Goal: Task Accomplishment & Management: Manage account settings

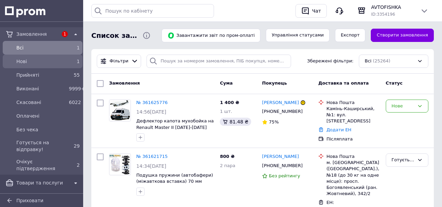
click at [29, 63] on span "Нові" at bounding box center [41, 61] width 50 height 7
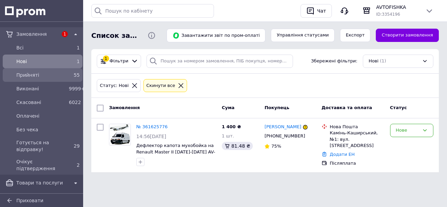
click at [43, 80] on div "Прийняті 55" at bounding box center [42, 75] width 77 height 11
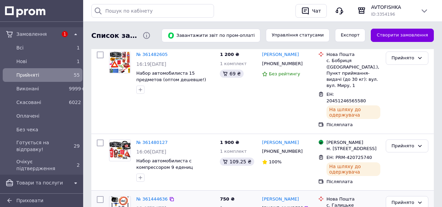
scroll to position [170, 0]
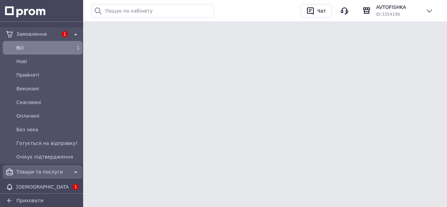
click at [65, 169] on span "Товари та послуги" at bounding box center [42, 171] width 52 height 7
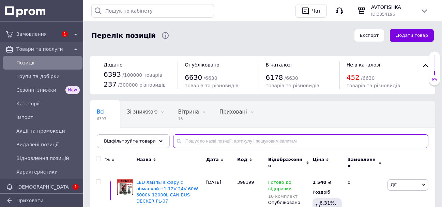
click at [191, 145] on input "text" at bounding box center [300, 141] width 255 height 14
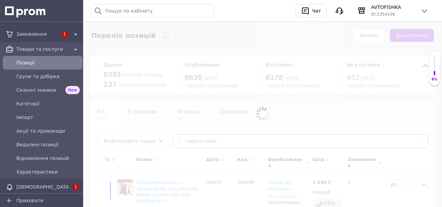
type input "славута стекло"
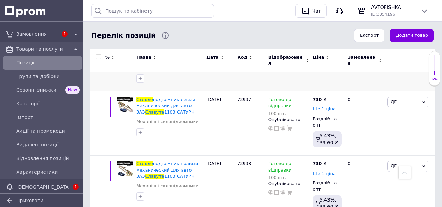
scroll to position [204, 0]
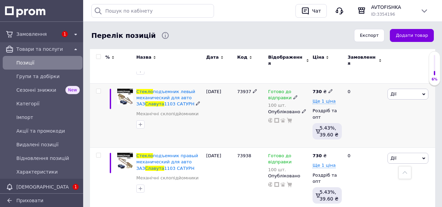
click at [239, 89] on span "73937" at bounding box center [244, 91] width 14 height 5
copy span "73937"
click at [225, 107] on div "19.06.2025" at bounding box center [219, 116] width 31 height 64
click at [125, 193] on div at bounding box center [125, 180] width 19 height 64
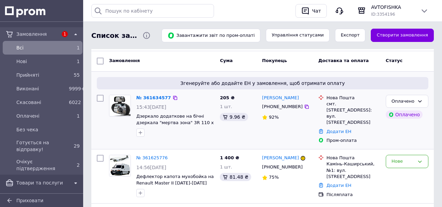
scroll to position [34, 0]
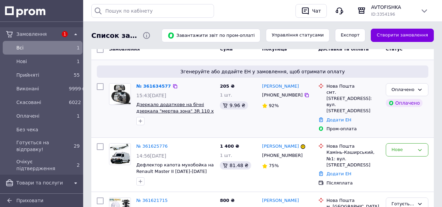
click at [177, 107] on span "Дзеркало додаткове на бічні дзеркала "мертва зона" 3R 110 x 58 мм регулювання к…" at bounding box center [174, 111] width 77 height 18
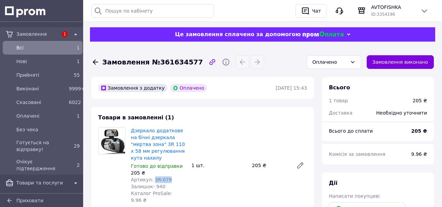
drag, startPoint x: 169, startPoint y: 179, endPoint x: 151, endPoint y: 181, distance: 17.8
click at [151, 181] on div "Артикул: 3R-079" at bounding box center [158, 179] width 55 height 7
copy span "3R-079"
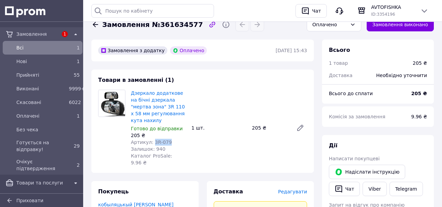
scroll to position [34, 0]
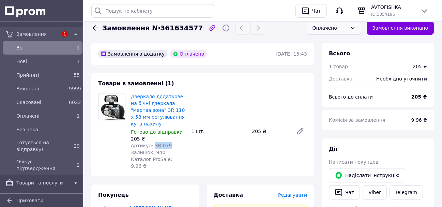
click at [340, 33] on div "Оплачено" at bounding box center [334, 28] width 55 height 14
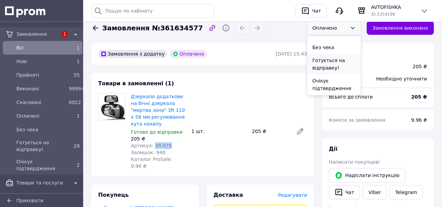
click at [341, 64] on li "Готується на відправку!" at bounding box center [334, 64] width 54 height 20
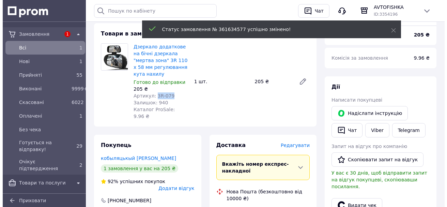
scroll to position [136, 0]
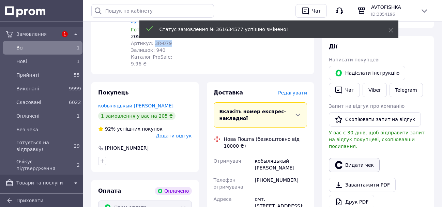
click at [349, 158] on button "Видати чек" at bounding box center [354, 165] width 51 height 14
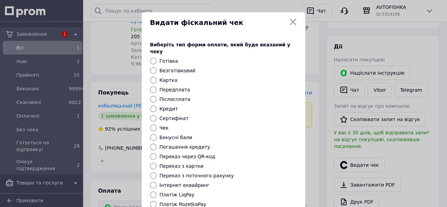
click at [182, 201] on label "Платіж RozetkaPay" at bounding box center [183, 203] width 47 height 5
click at [157, 201] on input "Платіж RozetkaPay" at bounding box center [153, 204] width 7 height 7
radio input "true"
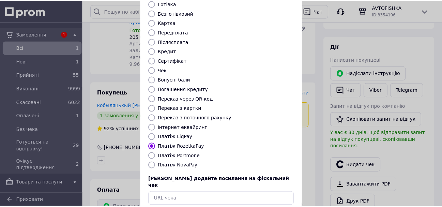
scroll to position [86, 0]
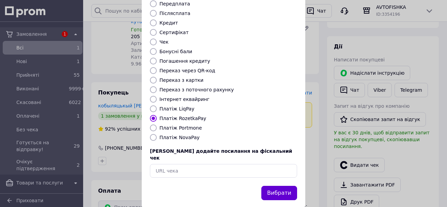
click at [268, 186] on button "Вибрати" at bounding box center [279, 193] width 36 height 15
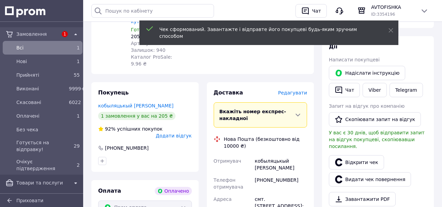
scroll to position [273, 0]
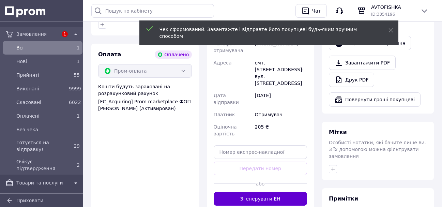
click at [273, 192] on button "Згенерувати ЕН" at bounding box center [261, 199] width 94 height 14
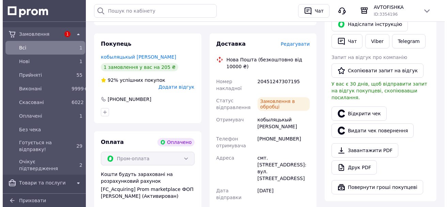
scroll to position [136, 0]
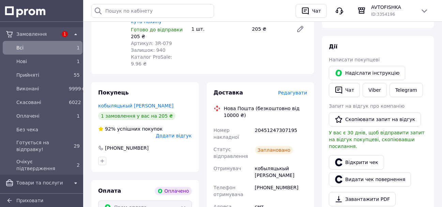
click at [292, 90] on span "Редагувати" at bounding box center [292, 92] width 29 height 5
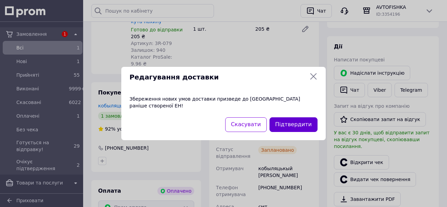
click at [297, 121] on button "Підтвердити" at bounding box center [294, 124] width 48 height 15
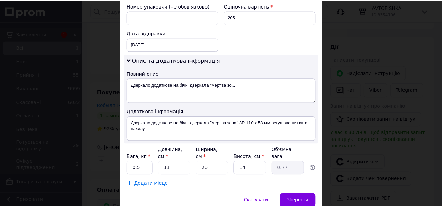
scroll to position [322, 0]
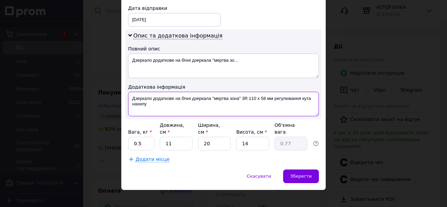
drag, startPoint x: 258, startPoint y: 106, endPoint x: 274, endPoint y: 96, distance: 18.6
click at [274, 96] on textarea "Дзеркало додаткове на бічні дзеркала "мертва зона" 3R 110 x 58 мм регулювання к…" at bounding box center [223, 104] width 191 height 25
type textarea "Дзеркало додаткове на бічні дзеркала "мертва зона" 3R 110 x 58 мм 1 шт"
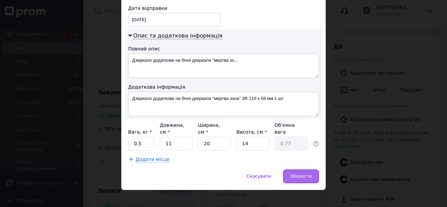
click at [298, 169] on div "Зберегти" at bounding box center [301, 176] width 36 height 14
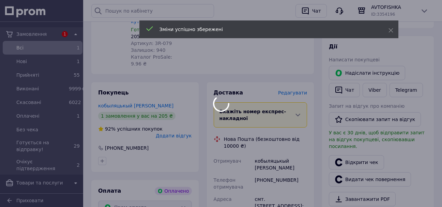
scroll to position [341, 0]
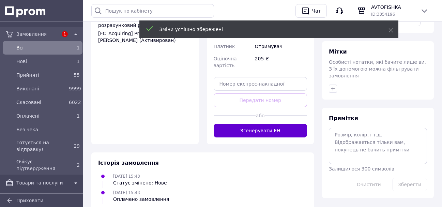
click at [277, 124] on button "Згенерувати ЕН" at bounding box center [261, 131] width 94 height 14
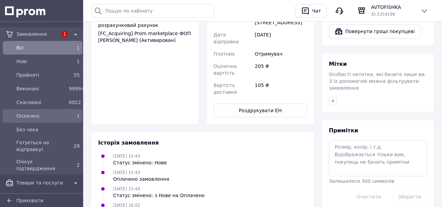
click at [65, 115] on div "Оплачені" at bounding box center [41, 116] width 52 height 10
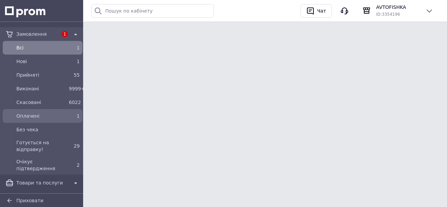
click at [49, 115] on span "Оплачені" at bounding box center [41, 115] width 50 height 7
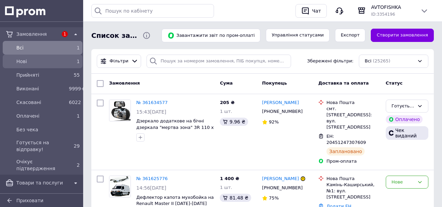
click at [63, 59] on span "Нові" at bounding box center [41, 61] width 50 height 7
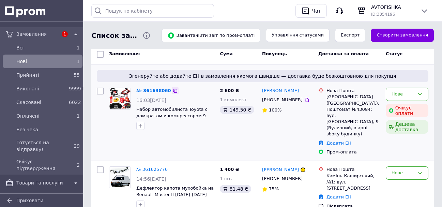
scroll to position [64, 0]
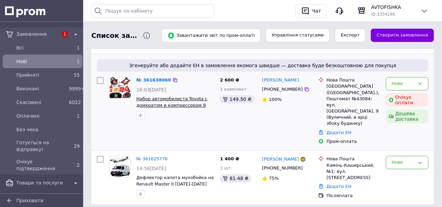
click at [181, 103] on span "Набор автомобилиста Toyota с домкратом и компрессором 9 едениц автонабор тех по…" at bounding box center [172, 105] width 73 height 18
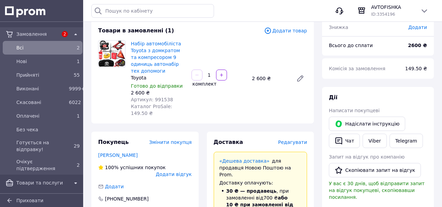
scroll to position [34, 0]
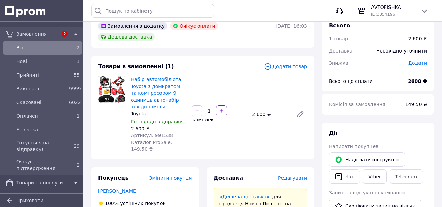
click at [162, 133] on span "Артикул: 991538" at bounding box center [152, 135] width 42 height 5
copy span "991538"
click at [233, 134] on div "Товари в замовленні (1) Додати товар Набір автомобіліста Toyota з домкратом та …" at bounding box center [202, 107] width 223 height 103
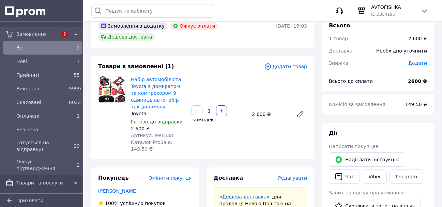
click at [237, 128] on div "Набір автомобіліста Toyota з домкратом та компресором 9 одиниць автонабір тех д…" at bounding box center [219, 114] width 182 height 79
drag, startPoint x: 233, startPoint y: 51, endPoint x: 156, endPoint y: 23, distance: 81.8
click at [233, 56] on div "Товари в замовленні (1) Додати товар Набір автомобіліста Toyota з домкратом та …" at bounding box center [202, 107] width 223 height 103
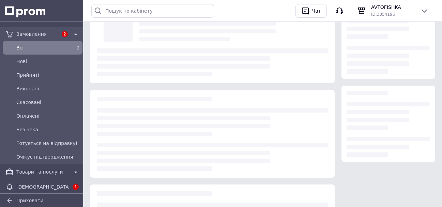
scroll to position [34, 0]
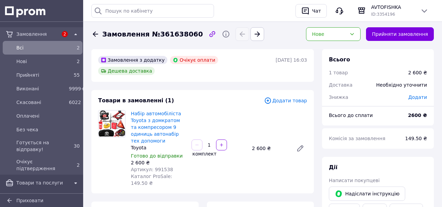
scroll to position [34, 0]
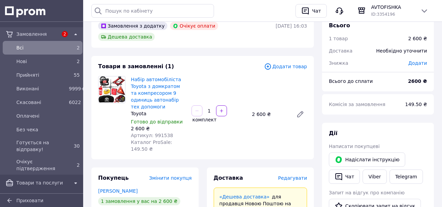
click at [50, 51] on div "Всi" at bounding box center [41, 48] width 52 height 10
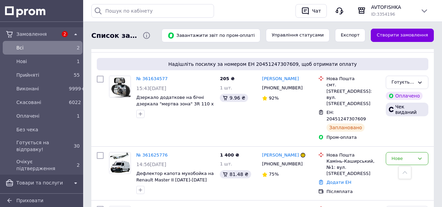
scroll to position [204, 0]
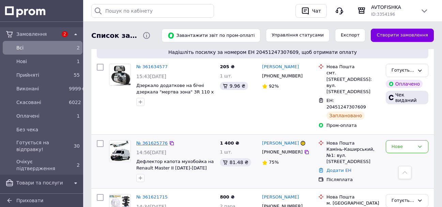
click at [156, 140] on link "№ 361625776" at bounding box center [151, 142] width 31 height 5
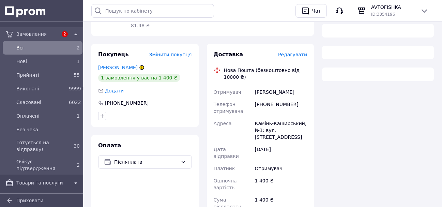
scroll to position [36, 0]
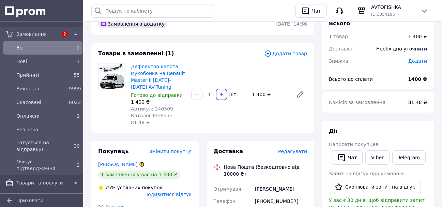
click at [163, 108] on span "Артикул: 240509" at bounding box center [152, 108] width 42 height 5
copy span "240509"
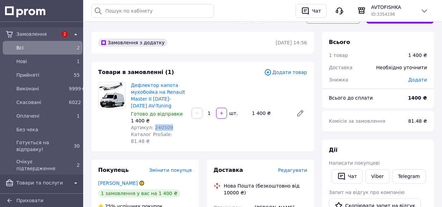
scroll to position [0, 0]
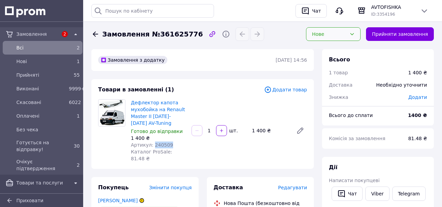
click at [341, 37] on div "Нове" at bounding box center [329, 33] width 35 height 7
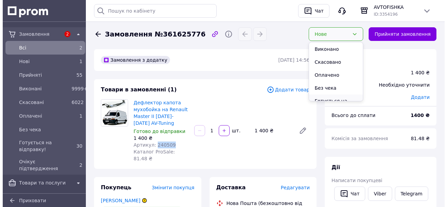
scroll to position [34, 0]
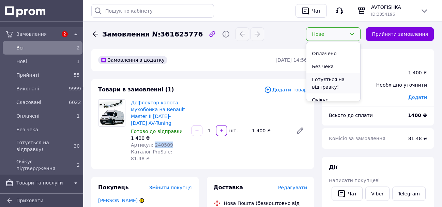
click at [341, 84] on li "Готується на відправку!" at bounding box center [333, 83] width 54 height 20
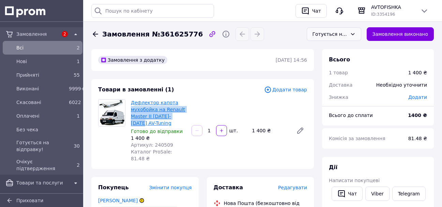
drag, startPoint x: 130, startPoint y: 110, endPoint x: 179, endPoint y: 116, distance: 49.1
click at [179, 116] on div "Дефлектор капота мухобойка на Renault Master II 2003-2010 AV-Tuning Готово до в…" at bounding box center [158, 130] width 61 height 65
copy link "мухобойка на Renault Master II 2003-2010 AV"
click at [294, 185] on span "Редагувати" at bounding box center [292, 187] width 29 height 5
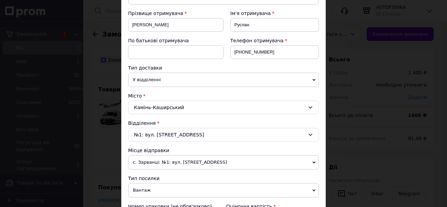
scroll to position [307, 0]
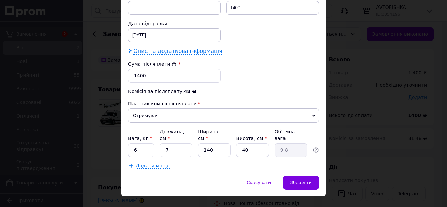
click at [140, 52] on span "Опис та додаткова інформація" at bounding box center [177, 51] width 89 height 7
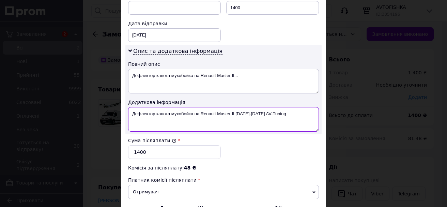
drag, startPoint x: 129, startPoint y: 114, endPoint x: 318, endPoint y: 117, distance: 188.8
click at [318, 117] on div "Опис та додаткова інформація Повний опис Дефлектор капота мухобойка на Renault …" at bounding box center [223, 90] width 196 height 90
paste textarea "ухобойка на Renault Master II 2003-2010 AV"
drag, startPoint x: 154, startPoint y: 114, endPoint x: 164, endPoint y: 116, distance: 10.4
click at [164, 116] on textarea "мухобойка на Renault Master II 2003-2010 AV" at bounding box center [223, 119] width 191 height 25
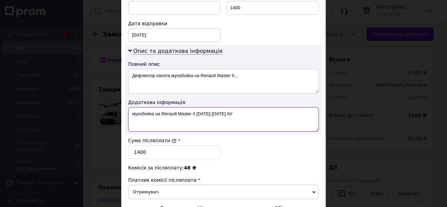
click at [172, 113] on textarea "мухобойка на Renault Master II 2003-2010 AV" at bounding box center [223, 119] width 191 height 25
click at [165, 113] on textarea "мухобойка на Renault Master II 2003-2010 AV" at bounding box center [223, 119] width 191 height 25
drag, startPoint x: 190, startPoint y: 113, endPoint x: 200, endPoint y: 117, distance: 10.3
click at [200, 117] on textarea "мухобойка на Master II 2003-2010 AV" at bounding box center [223, 119] width 191 height 25
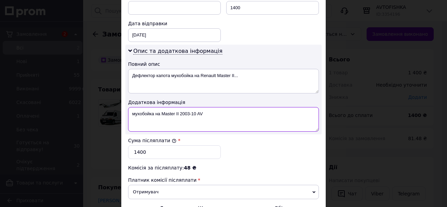
click at [206, 116] on textarea "мухобойка на Master II 2003-10 AV" at bounding box center [223, 119] width 191 height 25
click at [211, 116] on textarea "мухобойка на Master II 2003-10 AV+ вытровики" at bounding box center [223, 119] width 191 height 25
click at [237, 118] on textarea "мухобойка на Master II 2003-10 AV+ вітровики" at bounding box center [223, 119] width 191 height 25
paste textarea "Sunplex Турция"
drag, startPoint x: 243, startPoint y: 116, endPoint x: 305, endPoint y: 115, distance: 62.7
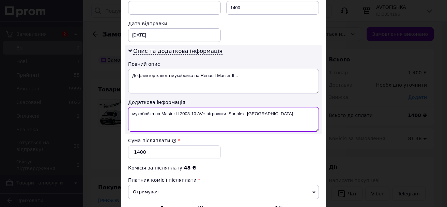
click at [305, 115] on textarea "мухобойка на Master II 2003-10 AV+ вітровики Sunplex Турция" at bounding box center [223, 119] width 191 height 25
drag, startPoint x: 131, startPoint y: 115, endPoint x: 278, endPoint y: 115, distance: 147.2
click at [278, 115] on textarea "мухобойка на Master II 2003-10 AV+ вітровики Sunplex" at bounding box center [223, 119] width 191 height 25
type textarea "мухобойка на Master II 2003-10 AV+ вітровики Sunplex"
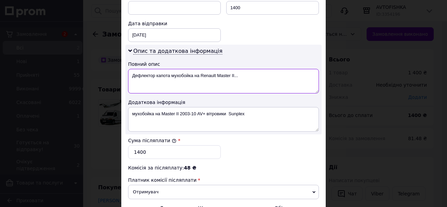
drag, startPoint x: 132, startPoint y: 75, endPoint x: 253, endPoint y: 76, distance: 121.3
click at [253, 76] on textarea "Дефлектор капота мухобойка на Renault Master II..." at bounding box center [223, 81] width 191 height 25
paste textarea "ухобойка на Master II 2003-10 AV+ вітровики Sunp"
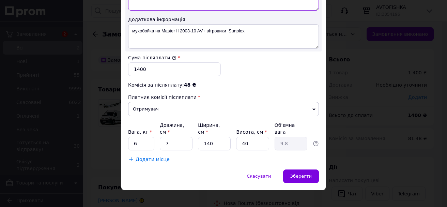
scroll to position [355, 0]
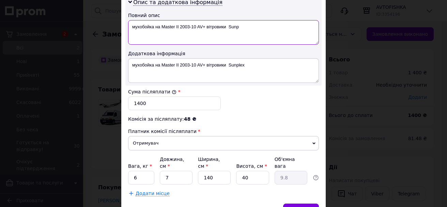
drag, startPoint x: 231, startPoint y: 27, endPoint x: 247, endPoint y: 30, distance: 16.2
click at [247, 30] on textarea "мухобойка на Master II 2003-10 AV+ вітровики Sunp" at bounding box center [223, 32] width 191 height 25
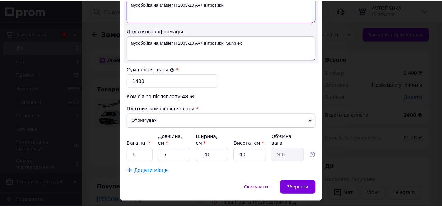
scroll to position [390, 0]
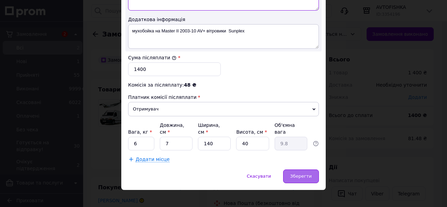
type textarea "мухобойка на Master II 2003-10 AV+ вітровики"
click at [302, 173] on span "Зберегти" at bounding box center [300, 175] width 21 height 5
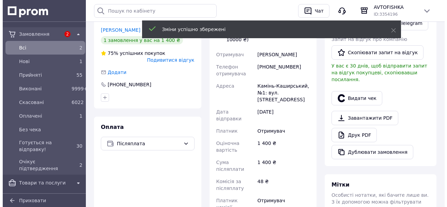
scroll to position [34, 0]
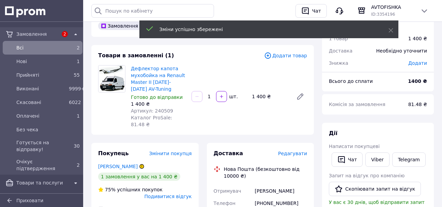
click at [300, 151] on span "Редагувати" at bounding box center [292, 153] width 29 height 5
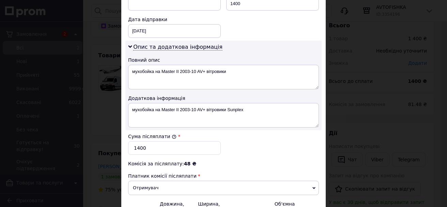
scroll to position [375, 0]
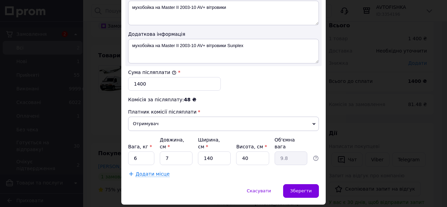
click at [143, 171] on span "Додати місце" at bounding box center [153, 174] width 34 height 6
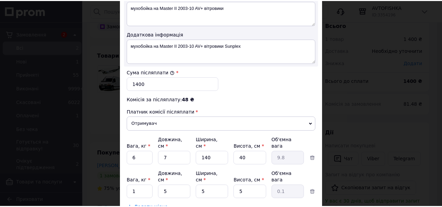
scroll to position [417, 0]
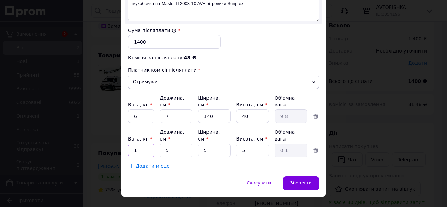
click at [142, 143] on input "1" at bounding box center [141, 150] width 26 height 14
type input "2"
click at [178, 143] on input "5" at bounding box center [176, 150] width 33 height 14
type input "1"
type input "0.1"
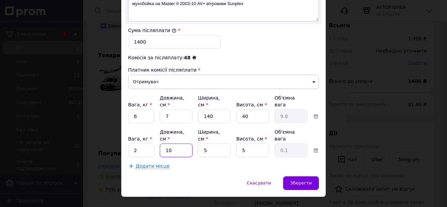
type input "100"
type input "0.63"
type input "100"
click at [215, 143] on input "5" at bounding box center [214, 150] width 33 height 14
type input "2"
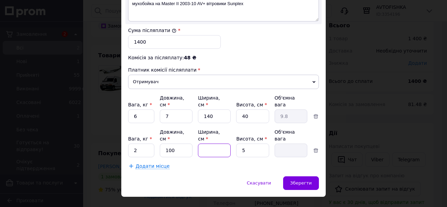
type input "0.25"
type input "25"
type input "3.13"
type input "25"
drag, startPoint x: 239, startPoint y: 138, endPoint x: 248, endPoint y: 138, distance: 8.5
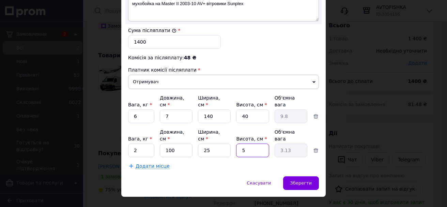
click at [243, 143] on input "5" at bounding box center [252, 150] width 33 height 14
click at [248, 143] on input "5" at bounding box center [252, 150] width 33 height 14
click at [320, 179] on div "Скасувати   Зберегти" at bounding box center [223, 186] width 204 height 20
click at [313, 176] on div "Зберегти" at bounding box center [301, 183] width 36 height 14
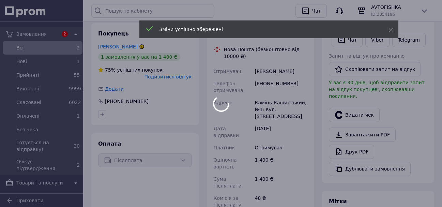
scroll to position [239, 0]
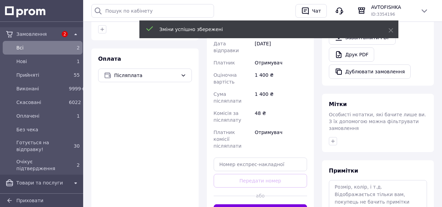
click at [266, 204] on button "Згенерувати ЕН" at bounding box center [261, 211] width 94 height 14
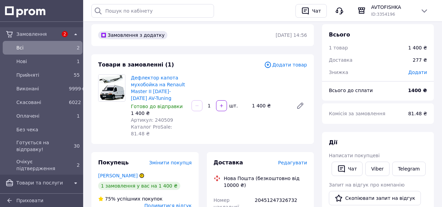
scroll to position [0, 0]
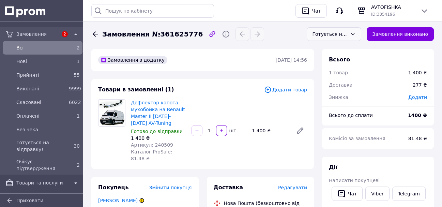
click at [36, 48] on span "Всi" at bounding box center [41, 47] width 50 height 7
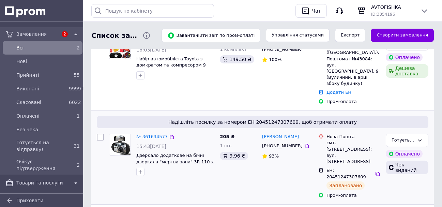
scroll to position [136, 0]
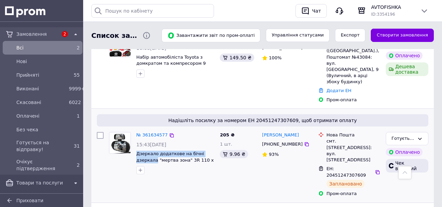
drag, startPoint x: 136, startPoint y: 136, endPoint x: 215, endPoint y: 133, distance: 79.4
click at [215, 133] on div "№ 361634577 15:43, 12.09.2025 Дзеркало додаткове на бічні дзеркала "мертва зона…" at bounding box center [176, 153] width 84 height 48
copy span "Дзеркало додаткове на бічні дзеркала"
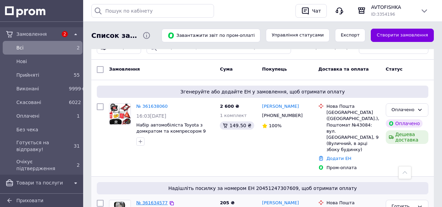
scroll to position [68, 0]
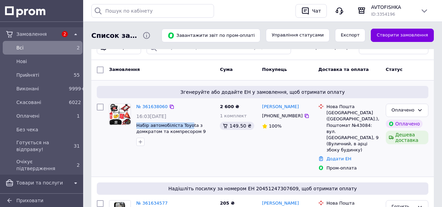
drag, startPoint x: 135, startPoint y: 126, endPoint x: 174, endPoint y: 118, distance: 39.7
click at [186, 125] on div "№ 361638060 16:03, 12.09.2025 Набір автомобіліста Toyota з домкратом та компрес…" at bounding box center [176, 125] width 84 height 48
click at [148, 106] on link "№ 361638060" at bounding box center [151, 106] width 31 height 5
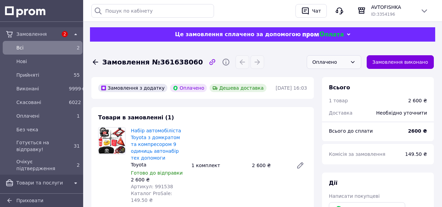
click at [340, 69] on div "Оплачено" at bounding box center [334, 62] width 55 height 14
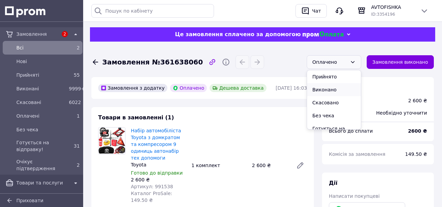
scroll to position [34, 0]
click at [336, 101] on li "Готується на відправку!" at bounding box center [334, 98] width 54 height 20
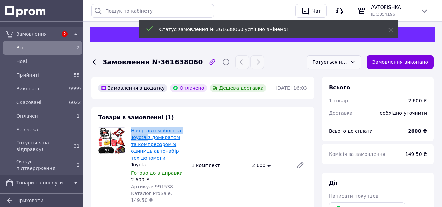
drag, startPoint x: 130, startPoint y: 130, endPoint x: 146, endPoint y: 136, distance: 16.4
click at [146, 136] on div "Набір автомобіліста Toyota з домкратом та компресором 9 одиниць автонабір тех д…" at bounding box center [158, 165] width 61 height 79
copy link "Набір автомобіліста Toyota"
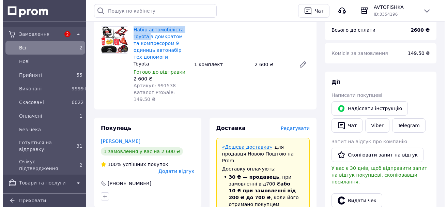
scroll to position [102, 0]
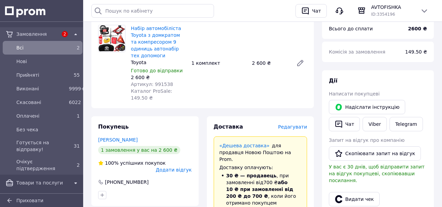
click at [289, 124] on span "Редагувати" at bounding box center [292, 126] width 29 height 5
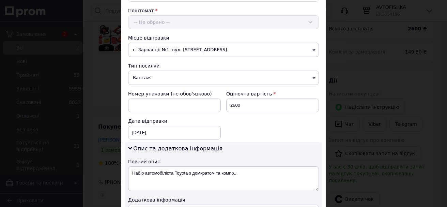
scroll to position [239, 0]
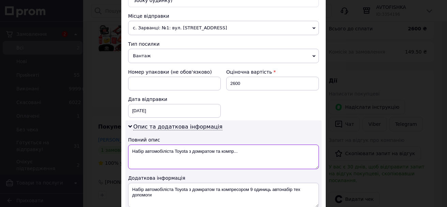
drag, startPoint x: 128, startPoint y: 144, endPoint x: 249, endPoint y: 149, distance: 120.7
click at [249, 149] on textarea "Набір автомобіліста Toyota з домкратом та компр..." at bounding box center [223, 157] width 191 height 25
paste textarea
drag, startPoint x: 131, startPoint y: 143, endPoint x: 226, endPoint y: 142, distance: 95.4
click at [226, 145] on textarea "Набір автомобіліста Toyota 991538" at bounding box center [223, 157] width 191 height 25
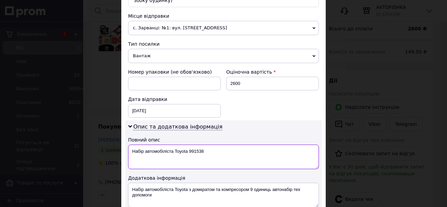
type textarea "Набір автомобіліста Toyota 991538"
drag, startPoint x: 132, startPoint y: 181, endPoint x: 191, endPoint y: 189, distance: 58.9
click at [191, 189] on textarea "Набір автомобіліста Toyota з домкратом та компресором 9 одиниць автонабір тех д…" at bounding box center [223, 195] width 191 height 25
paste textarea "991538"
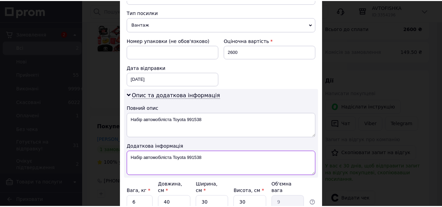
scroll to position [322, 0]
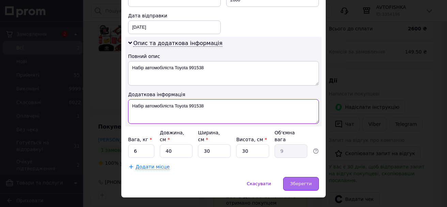
type textarea "Набір автомобіліста Toyota 991538"
click at [303, 181] on span "Зберегти" at bounding box center [300, 183] width 21 height 5
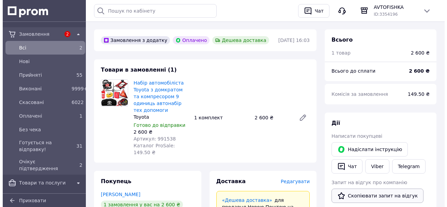
scroll to position [102, 0]
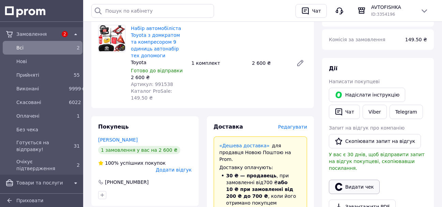
click at [356, 180] on button "Видати чек" at bounding box center [354, 187] width 51 height 14
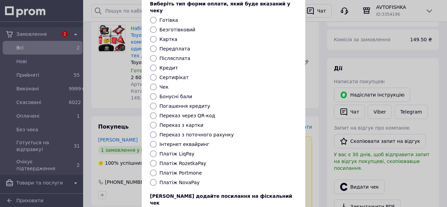
scroll to position [86, 0]
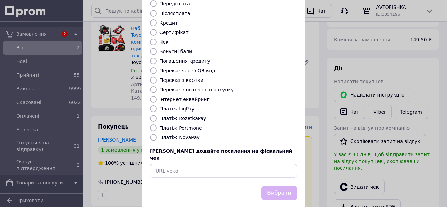
click at [153, 115] on input "Платіж RozetkaPay" at bounding box center [153, 118] width 7 height 7
radio input "true"
click at [277, 186] on button "Вибрати" at bounding box center [279, 193] width 36 height 15
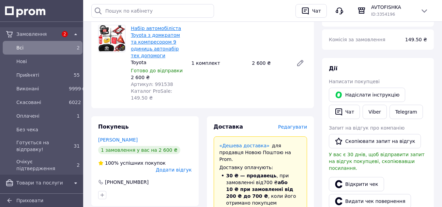
scroll to position [0, 0]
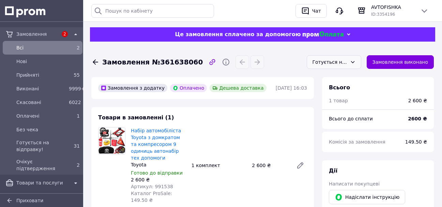
click at [39, 49] on span "Всi" at bounding box center [41, 47] width 50 height 7
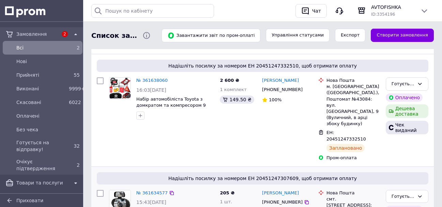
scroll to position [102, 0]
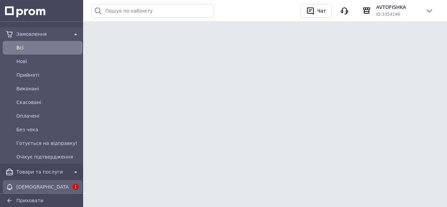
click at [65, 186] on span "[DEMOGRAPHIC_DATA]" at bounding box center [42, 186] width 52 height 7
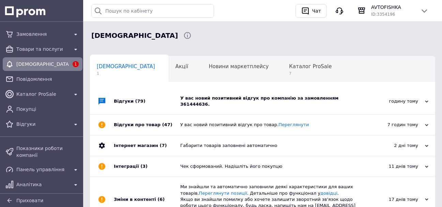
click at [195, 103] on div "У вас новий позитивний відгук про компанію за замовленням 361444636." at bounding box center [270, 101] width 180 height 26
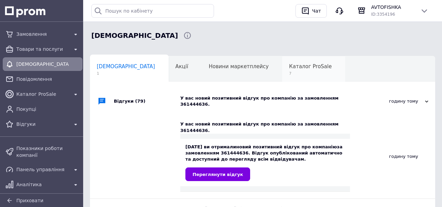
click at [289, 71] on span "7" at bounding box center [310, 73] width 43 height 5
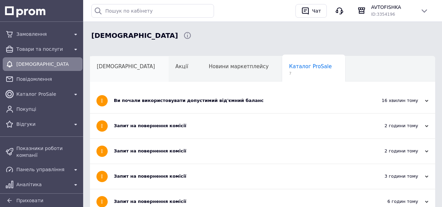
click at [111, 76] on div "[DEMOGRAPHIC_DATA]" at bounding box center [129, 69] width 79 height 26
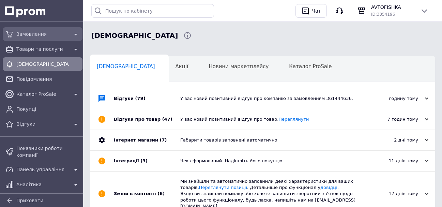
click at [41, 37] on span "Замовлення" at bounding box center [42, 34] width 52 height 7
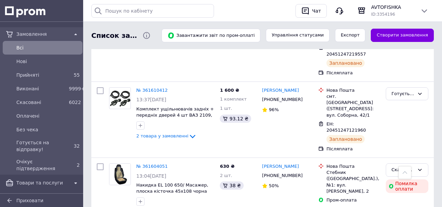
scroll to position [443, 0]
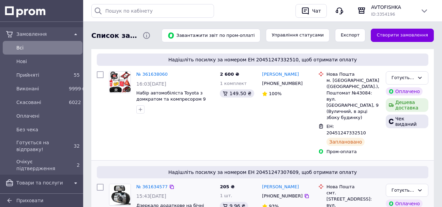
scroll to position [102, 0]
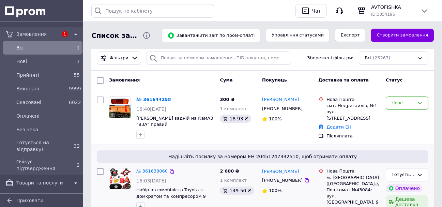
scroll to position [34, 0]
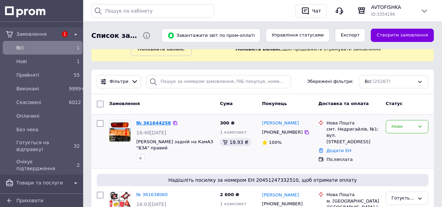
click at [156, 122] on link "№ 361644258" at bounding box center [153, 122] width 35 height 5
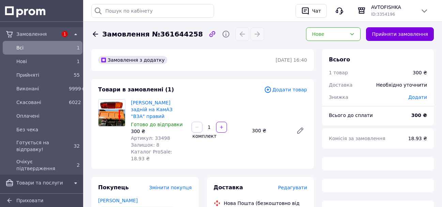
click at [154, 135] on span "Артикул: 33498" at bounding box center [150, 137] width 39 height 5
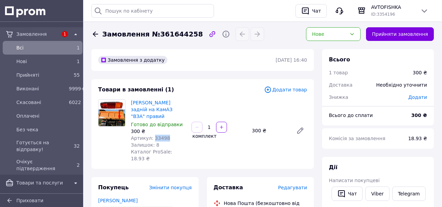
click at [154, 135] on span "Артикул: 33498" at bounding box center [150, 137] width 39 height 5
copy span "33498"
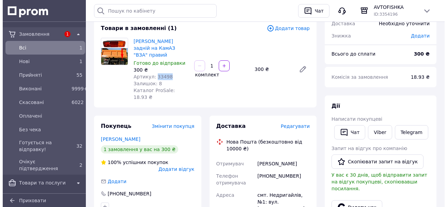
scroll to position [68, 0]
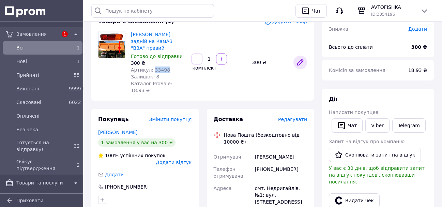
click at [302, 60] on icon at bounding box center [300, 62] width 5 height 5
drag, startPoint x: 129, startPoint y: 35, endPoint x: 166, endPoint y: 39, distance: 37.3
click at [166, 39] on div "Ліхтар задній на КамАЗ "ВЗА" правий Готово до відправки 300 ₴ Артикул: 33498 За…" at bounding box center [158, 62] width 61 height 65
click at [298, 117] on span "Редагувати" at bounding box center [292, 119] width 29 height 5
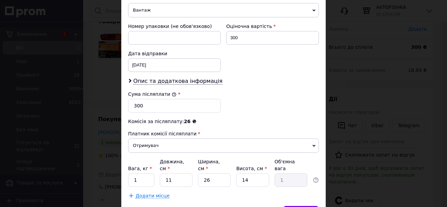
scroll to position [313, 0]
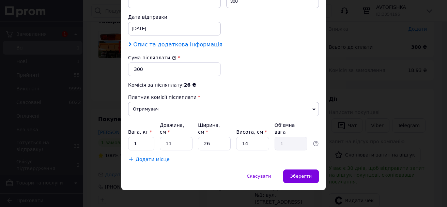
click at [164, 44] on span "Опис та додаткова інформація" at bounding box center [177, 44] width 89 height 7
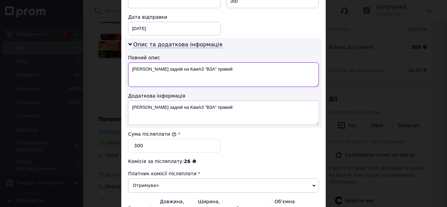
click at [143, 70] on textarea "Ліхтар задній на КамАЗ "ВЗА" правий" at bounding box center [223, 74] width 191 height 25
drag, startPoint x: 148, startPoint y: 70, endPoint x: 195, endPoint y: 72, distance: 47.1
click at [195, 72] on textarea "Ліхтары задній на КамАЗ "ВЗА" правий" at bounding box center [223, 74] width 191 height 25
click at [196, 72] on textarea "Ліхтарі Камаз правий" at bounding box center [223, 74] width 191 height 25
drag, startPoint x: 129, startPoint y: 66, endPoint x: 223, endPoint y: 72, distance: 94.2
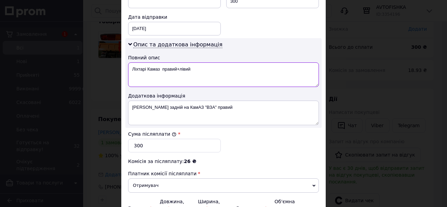
click at [223, 72] on textarea "Ліхтарі Камаз правий+лівий" at bounding box center [223, 74] width 191 height 25
type textarea "Ліхтарі Камаз правий+лівий"
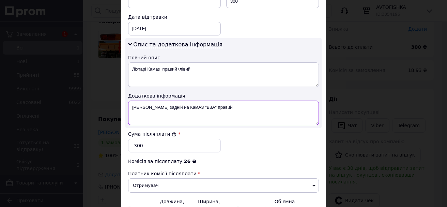
drag, startPoint x: 133, startPoint y: 106, endPoint x: 236, endPoint y: 106, distance: 102.9
click at [236, 106] on textarea "[PERSON_NAME] задній на КамАЗ "ВЗА" правий" at bounding box center [223, 113] width 191 height 25
paste textarea "і Камаз правий+лі"
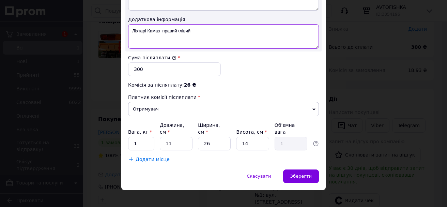
type textarea "Ліхтарі Камаз правий+лівий"
click at [146, 137] on input "1" at bounding box center [141, 144] width 26 height 14
type input "2"
click at [179, 137] on input "11" at bounding box center [176, 144] width 33 height 14
type input "1"
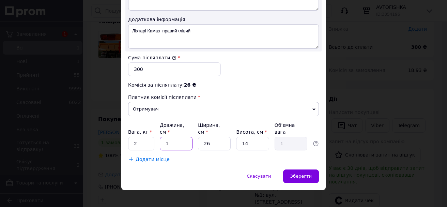
type input "0.1"
type input "2"
type input "0.18"
type input "4"
type input "0.36"
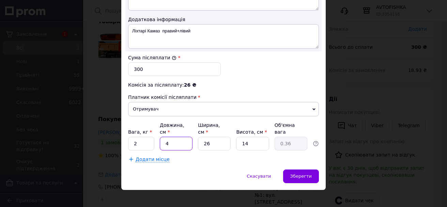
type input "40"
type input "3.64"
type input "4"
type input "0.36"
type input "3"
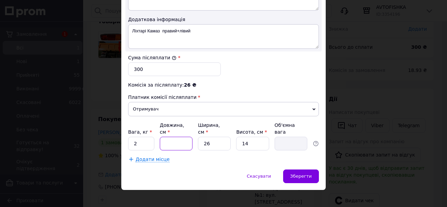
type input "0.27"
type input "35"
type input "3.19"
type input "35"
click at [245, 137] on input "14" at bounding box center [252, 144] width 33 height 14
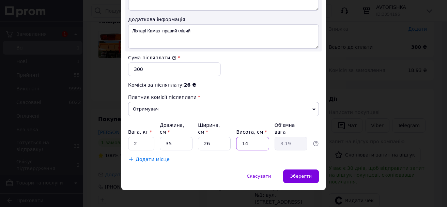
type input "1"
type input "0.23"
type input "2"
type input "0.46"
type input "20"
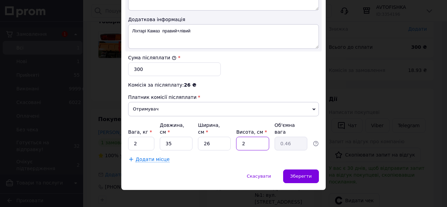
type input "4.55"
type input "20"
click at [221, 137] on input "26" at bounding box center [214, 144] width 33 height 14
type input "2"
type input "0.35"
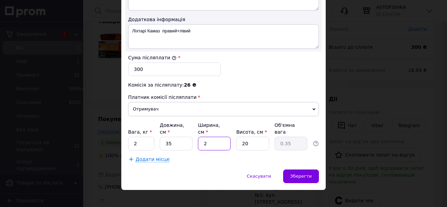
type input "20"
type input "3.5"
type input "20"
click at [306, 173] on span "Зберегти" at bounding box center [300, 175] width 21 height 5
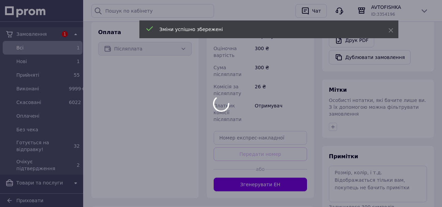
scroll to position [234, 0]
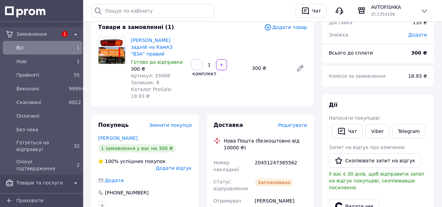
scroll to position [0, 0]
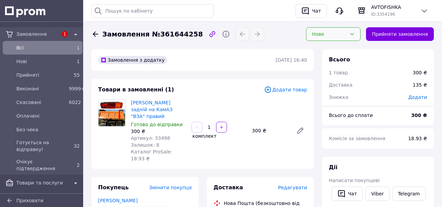
click at [346, 33] on div "Нове" at bounding box center [329, 33] width 35 height 7
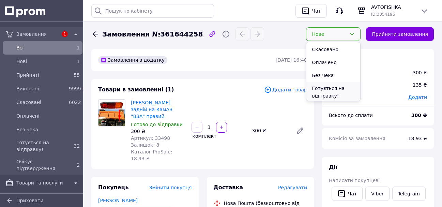
scroll to position [47, 0]
click at [340, 72] on li "Готується на відправку!" at bounding box center [333, 70] width 54 height 20
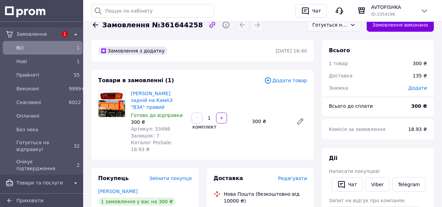
scroll to position [0, 0]
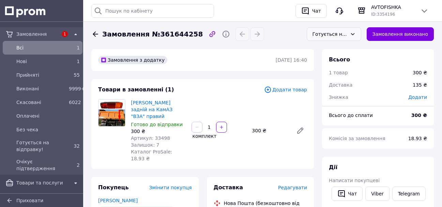
click at [36, 46] on span "Всi" at bounding box center [41, 47] width 50 height 7
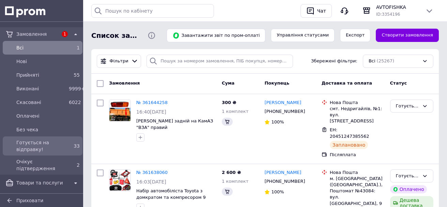
click at [52, 165] on span "Очікує підтвердження" at bounding box center [41, 165] width 50 height 14
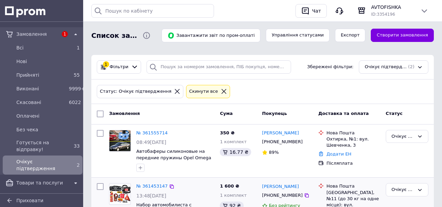
scroll to position [95, 0]
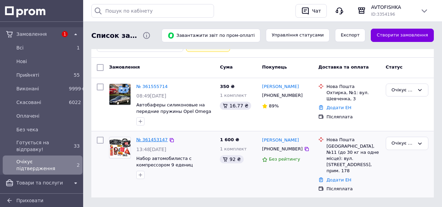
click at [157, 137] on link "№ 361453147" at bounding box center [151, 139] width 31 height 5
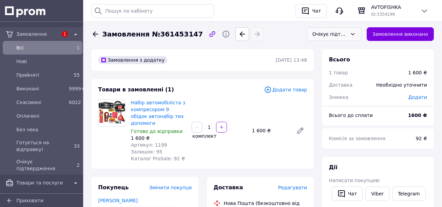
click at [343, 36] on div "Очікує підтвердження" at bounding box center [330, 33] width 35 height 7
click at [337, 62] on li "Виконано" at bounding box center [334, 61] width 54 height 13
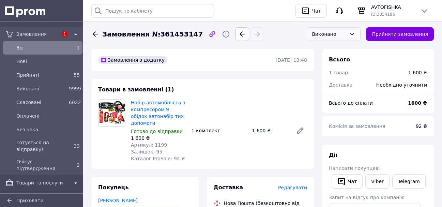
click at [45, 43] on div "Всi" at bounding box center [41, 48] width 52 height 10
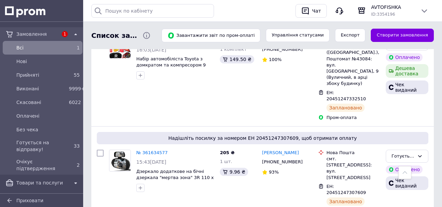
scroll to position [68, 0]
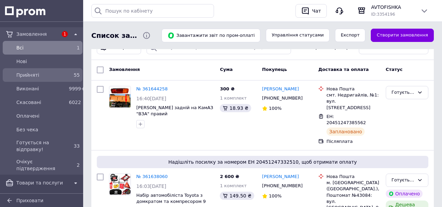
click at [32, 73] on span "Прийняті" at bounding box center [41, 75] width 50 height 7
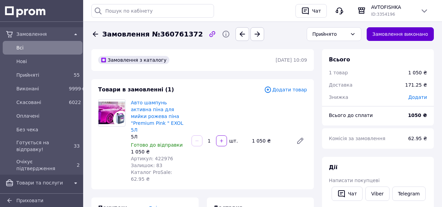
click at [398, 34] on button "Замовлення виконано" at bounding box center [400, 34] width 67 height 14
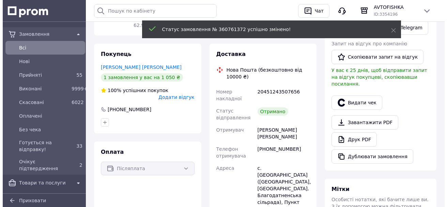
scroll to position [124, 0]
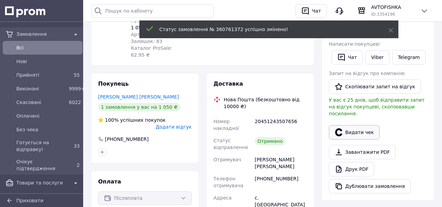
click at [357, 126] on button "Видати чек" at bounding box center [354, 132] width 51 height 14
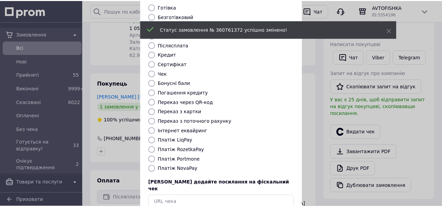
scroll to position [68, 0]
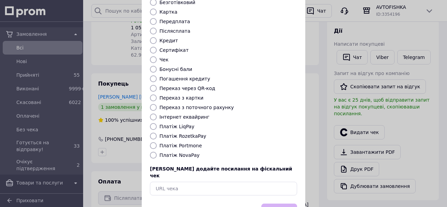
click at [153, 152] on input "Платіж NovaPay" at bounding box center [153, 155] width 7 height 7
radio input "true"
click at [271, 203] on button "Вибрати" at bounding box center [279, 210] width 36 height 15
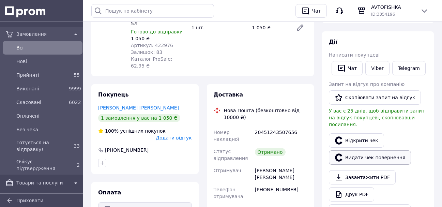
scroll to position [170, 0]
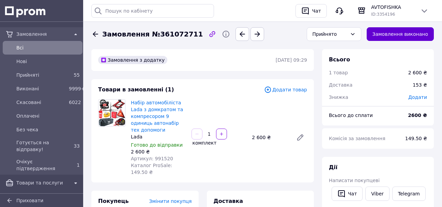
click at [395, 35] on button "Замовлення виконано" at bounding box center [400, 34] width 67 height 14
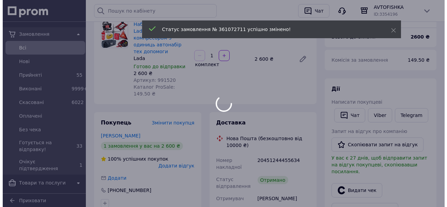
scroll to position [170, 0]
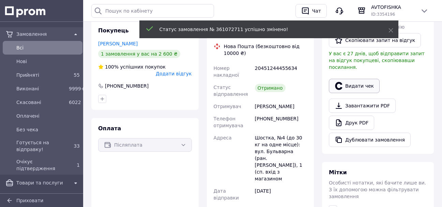
click at [359, 79] on button "Видати чек" at bounding box center [354, 86] width 51 height 14
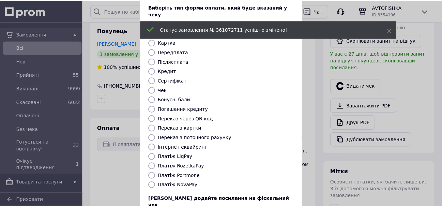
scroll to position [86, 0]
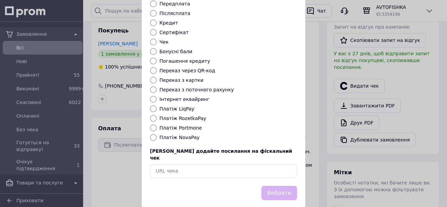
click at [152, 134] on input "Платіж NovaPay" at bounding box center [153, 137] width 7 height 7
radio input "true"
click at [274, 186] on button "Вибрати" at bounding box center [279, 193] width 36 height 15
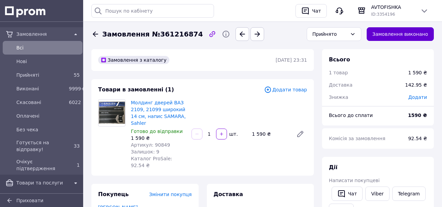
click at [397, 39] on button "Замовлення виконано" at bounding box center [400, 34] width 67 height 14
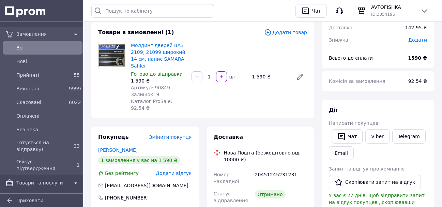
scroll to position [204, 0]
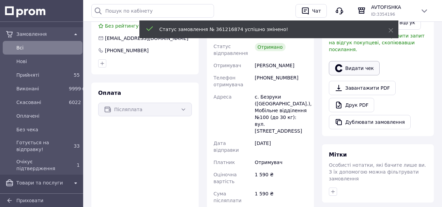
click at [364, 62] on button "Видати чек" at bounding box center [354, 68] width 51 height 14
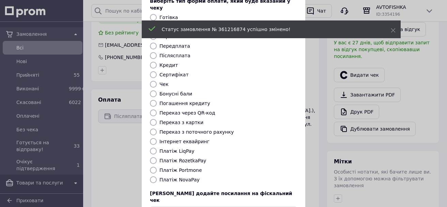
scroll to position [86, 0]
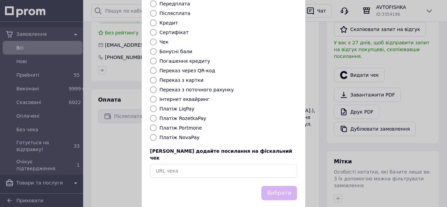
drag, startPoint x: 155, startPoint y: 130, endPoint x: 169, endPoint y: 138, distance: 15.6
click at [155, 134] on input "Платіж NovaPay" at bounding box center [153, 137] width 7 height 7
radio input "true"
drag, startPoint x: 285, startPoint y: 180, endPoint x: 283, endPoint y: 176, distance: 4.1
click at [284, 186] on button "Вибрати" at bounding box center [279, 193] width 36 height 15
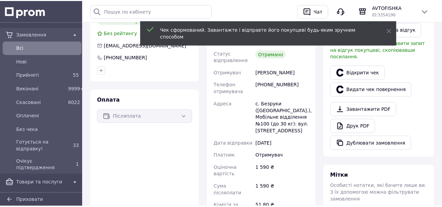
scroll to position [204, 0]
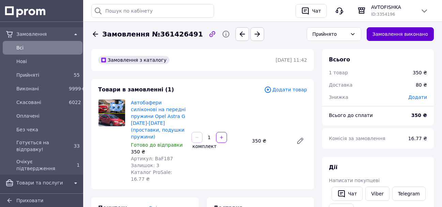
click at [400, 35] on button "Замовлення виконано" at bounding box center [400, 34] width 67 height 14
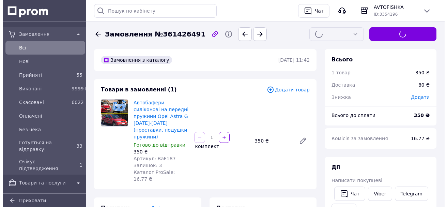
scroll to position [170, 0]
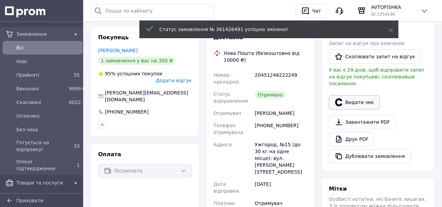
click at [354, 95] on button "Видати чек" at bounding box center [354, 102] width 51 height 14
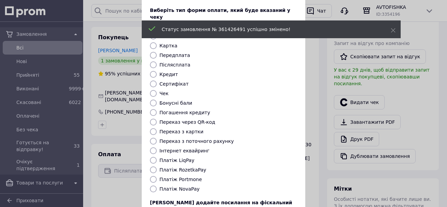
scroll to position [86, 0]
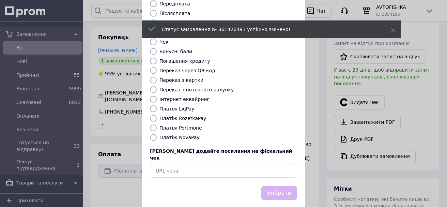
click at [150, 134] on input "Платіж NovaPay" at bounding box center [153, 137] width 7 height 7
radio input "true"
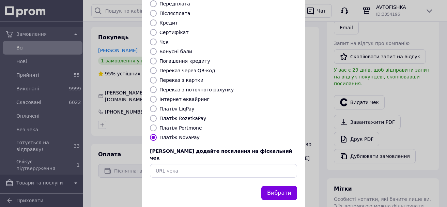
click at [287, 186] on button "Вибрати" at bounding box center [279, 193] width 36 height 15
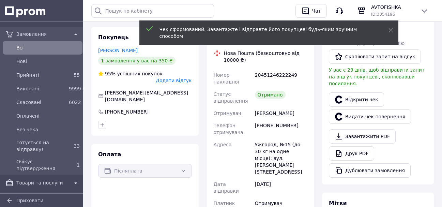
scroll to position [0, 0]
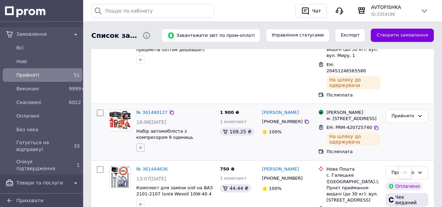
scroll to position [239, 0]
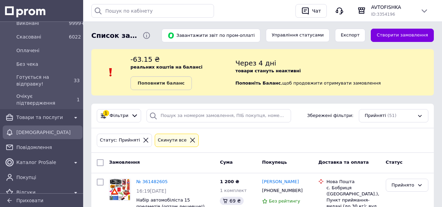
scroll to position [68, 0]
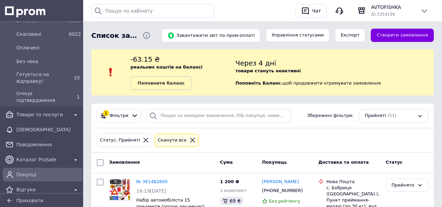
click at [49, 176] on span "Покупці" at bounding box center [47, 174] width 63 height 7
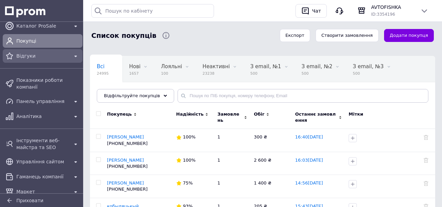
click at [29, 58] on span "Відгуки" at bounding box center [42, 55] width 52 height 7
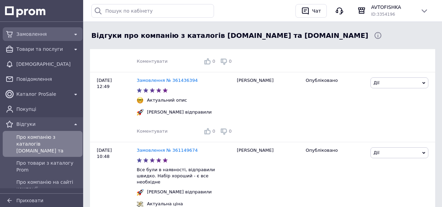
click at [34, 30] on div "Замовлення" at bounding box center [42, 34] width 55 height 10
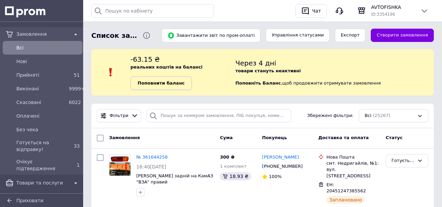
click at [168, 86] on b "Поповнити баланс" at bounding box center [161, 82] width 47 height 5
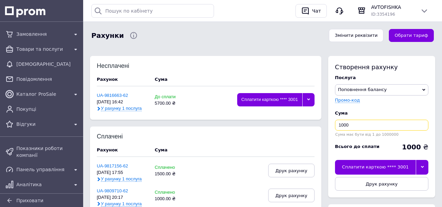
drag, startPoint x: 363, startPoint y: 125, endPoint x: 331, endPoint y: 121, distance: 32.7
click at [331, 121] on div "Створення рахунку Послуга Поповнення балансу Premium-дизайн Промо-код Cума 1000…" at bounding box center [381, 126] width 107 height 141
type input "1500"
click at [395, 166] on div "Сплатити карткою **** 3001" at bounding box center [375, 167] width 81 height 14
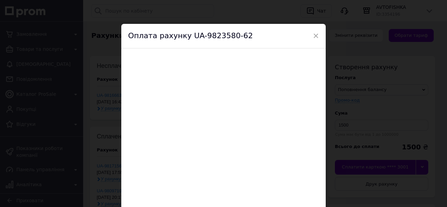
click at [342, 83] on div "× Оплата рахунку UA-9823580-62 Служба підтримки: [EMAIL_ADDRESS][DOMAIN_NAME]" at bounding box center [223, 103] width 447 height 207
click at [316, 34] on span "×" at bounding box center [316, 36] width 6 height 12
